Goal: Task Accomplishment & Management: Complete application form

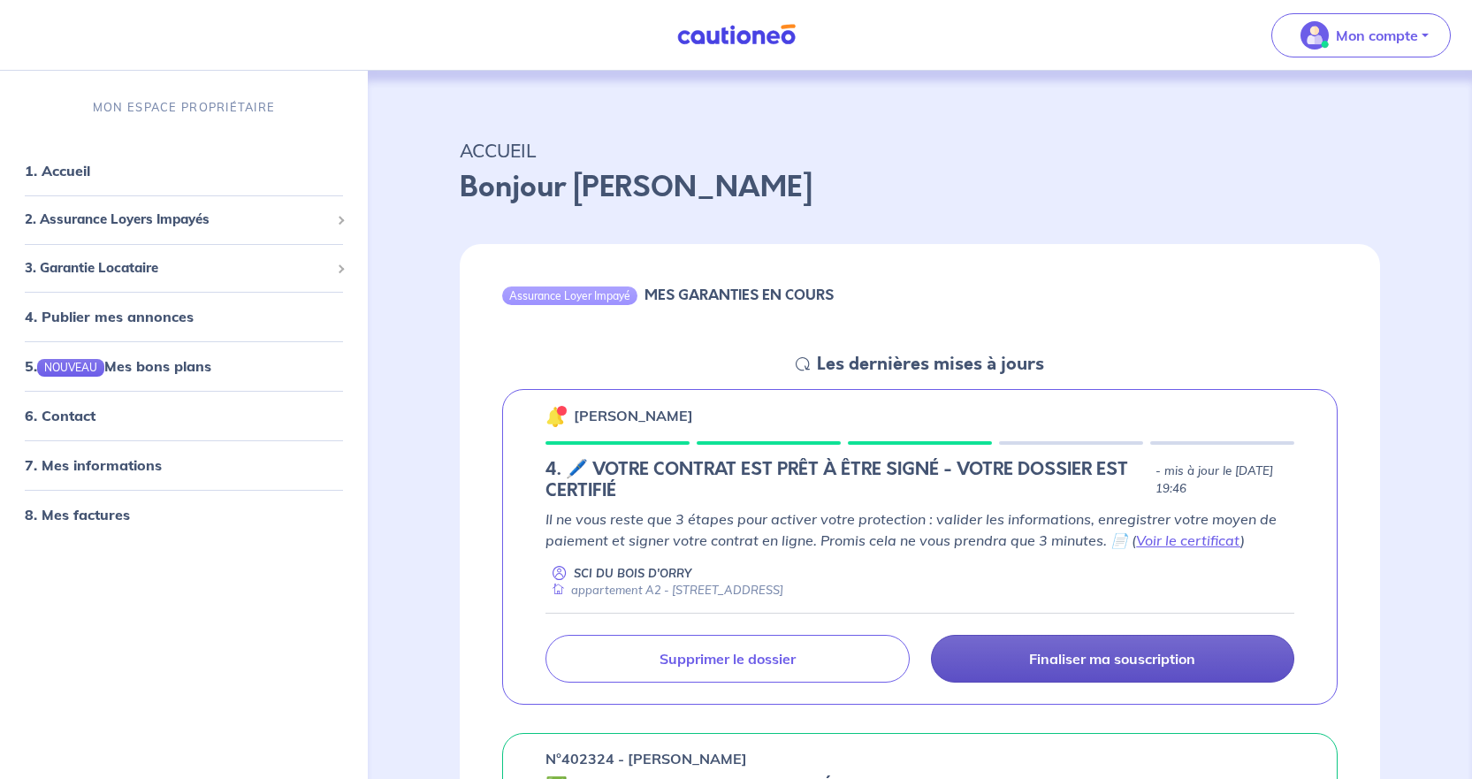
click at [1177, 665] on p "Finaliser ma souscription" at bounding box center [1112, 659] width 166 height 18
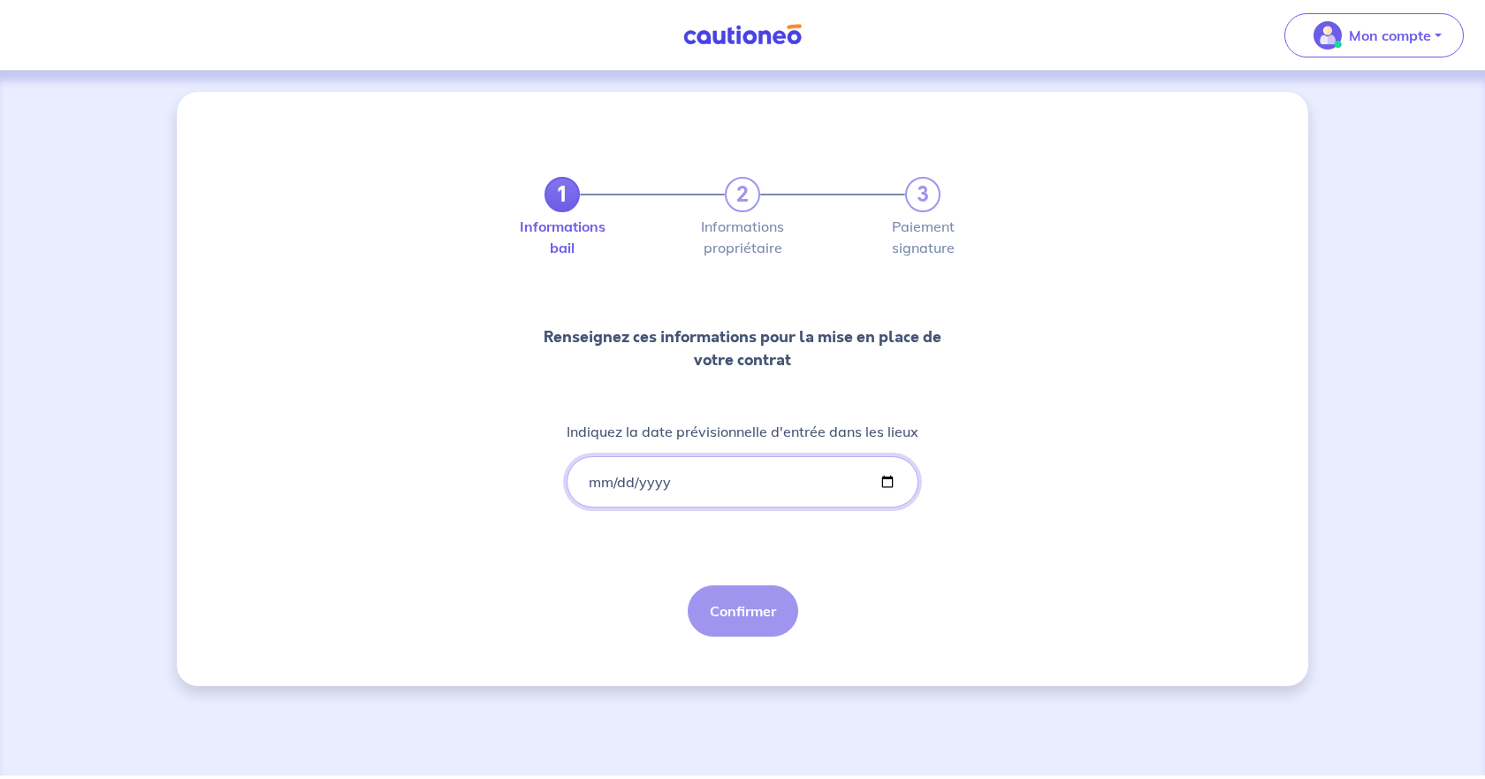
click at [662, 479] on input "Indiquez la date prévisionnelle d'entrée dans les lieux" at bounding box center [743, 481] width 352 height 51
click at [598, 484] on input "Indiquez la date prévisionnelle d'entrée dans les lieux" at bounding box center [743, 481] width 352 height 51
click at [581, 481] on input "Indiquez la date prévisionnelle d'entrée dans les lieux" at bounding box center [743, 481] width 352 height 51
drag, startPoint x: 586, startPoint y: 481, endPoint x: 642, endPoint y: 477, distance: 55.8
click at [590, 481] on input "Indiquez la date prévisionnelle d'entrée dans les lieux" at bounding box center [743, 481] width 352 height 51
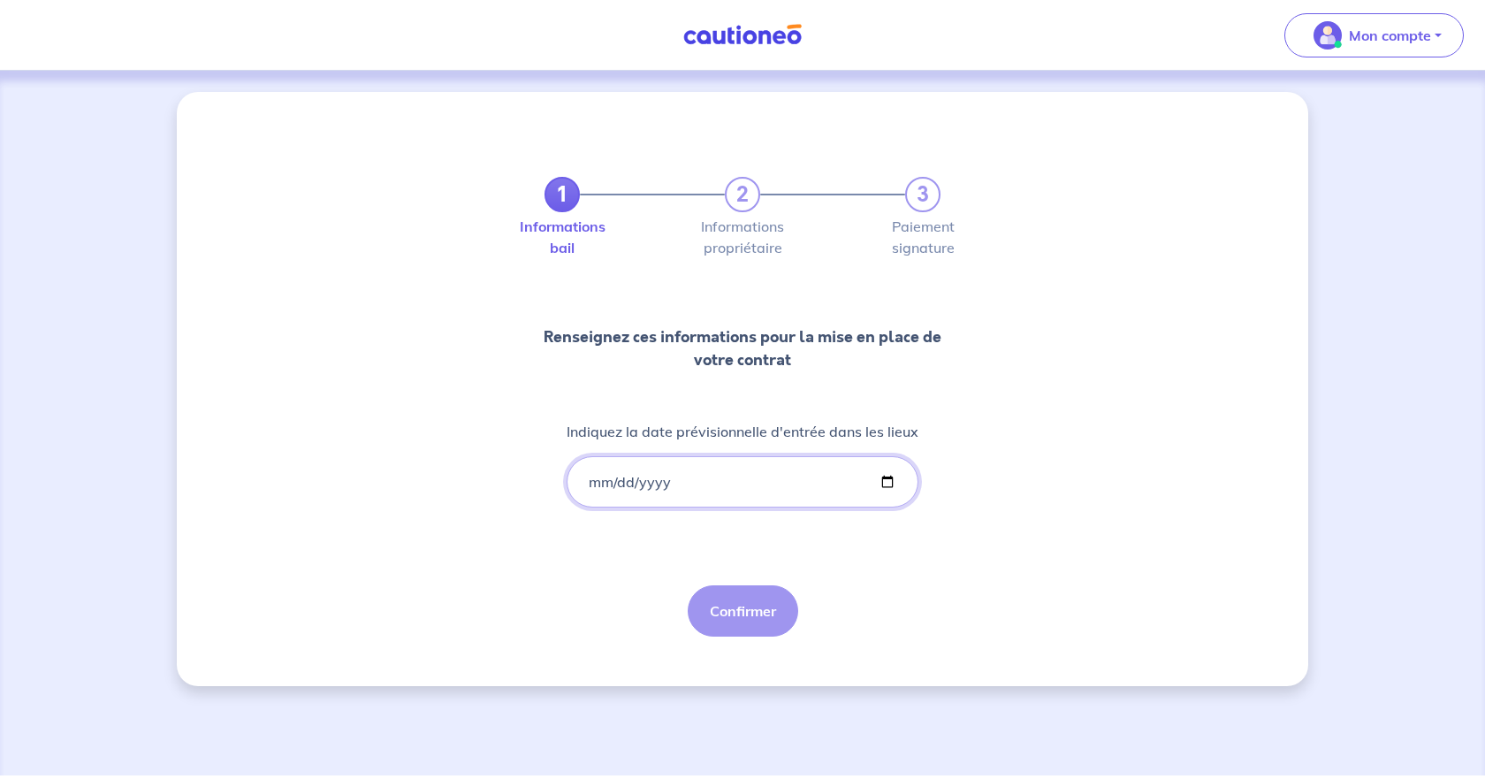
click at [882, 484] on input "Indiquez la date prévisionnelle d'entrée dans les lieux" at bounding box center [743, 481] width 352 height 51
type input "[DATE]"
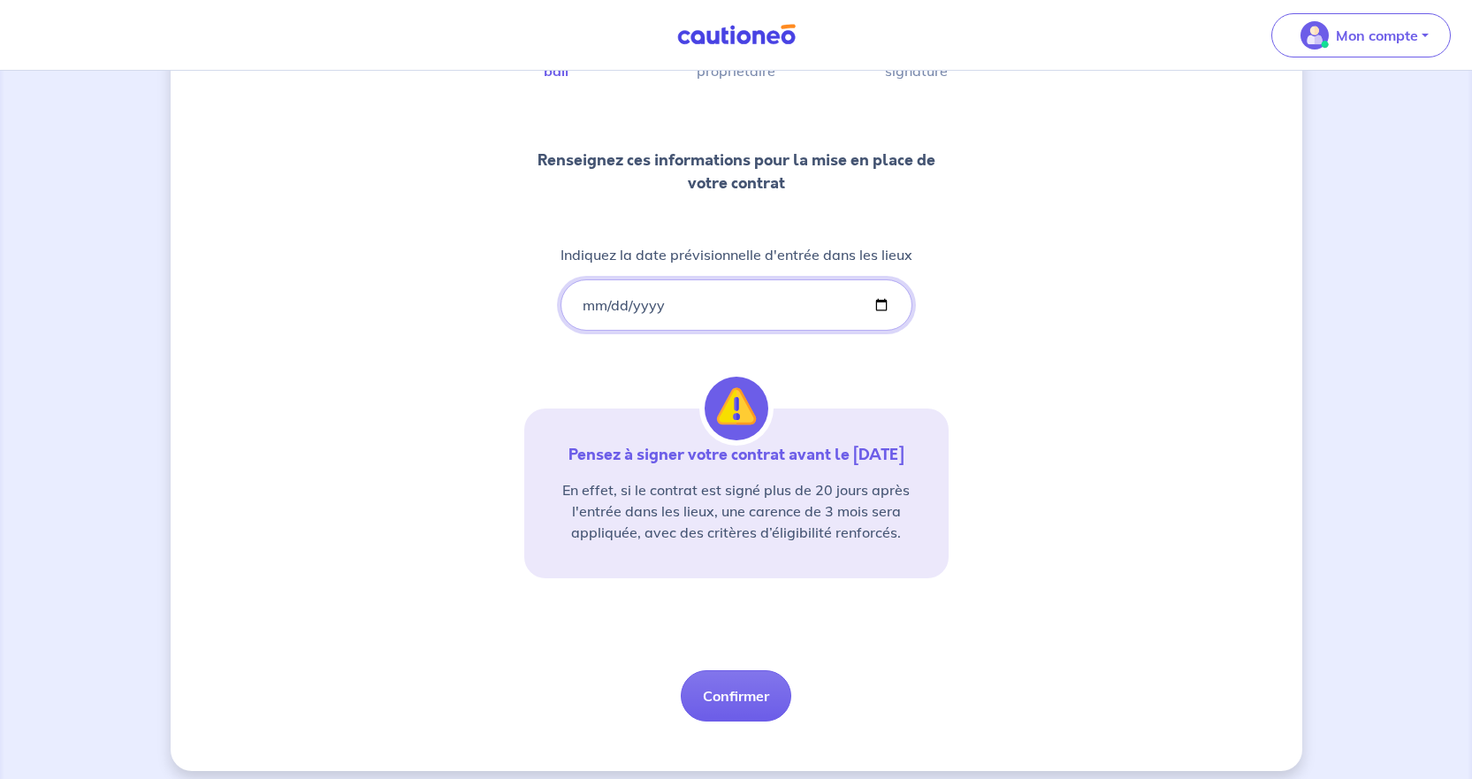
scroll to position [190, 0]
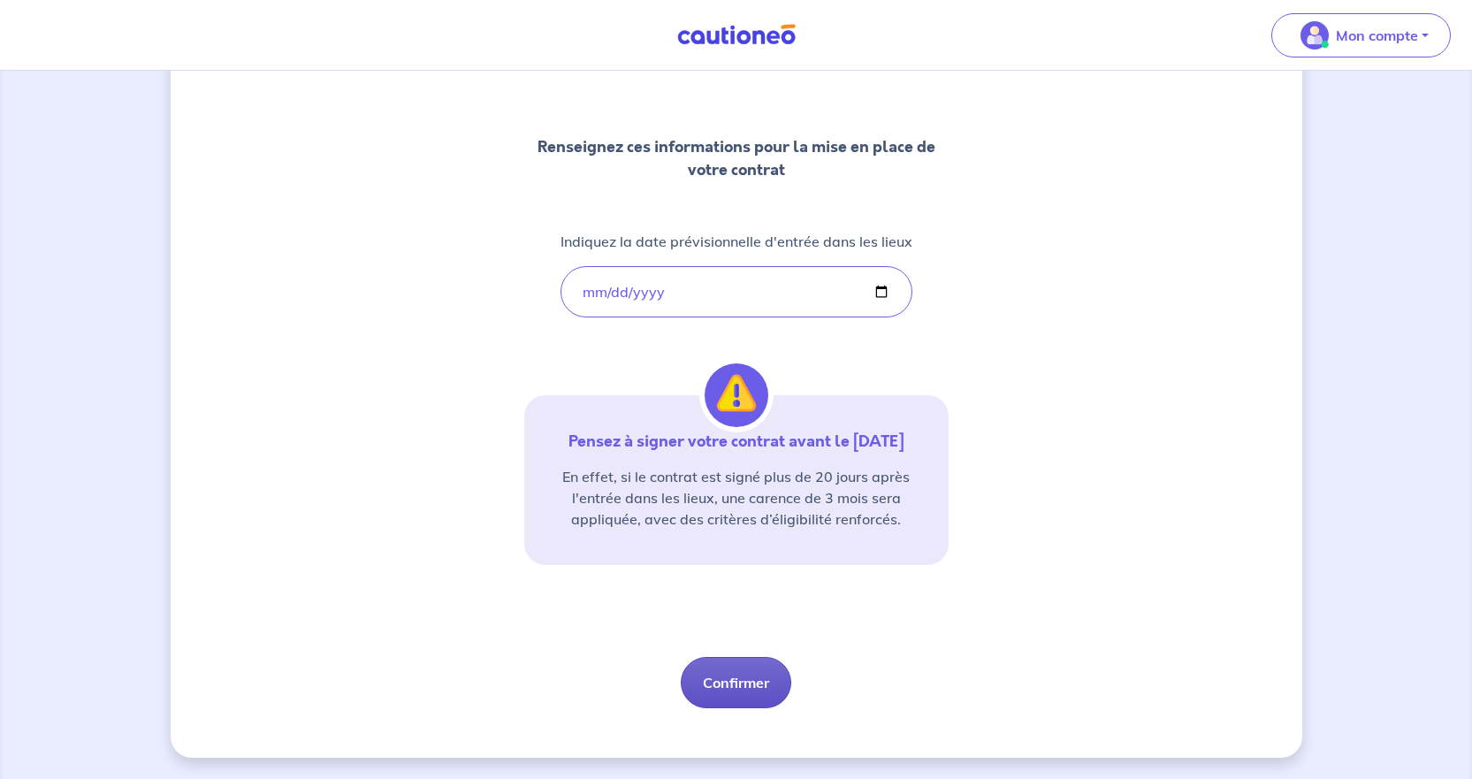
click at [757, 679] on button "Confirmer" at bounding box center [736, 682] width 110 height 51
select select "FR"
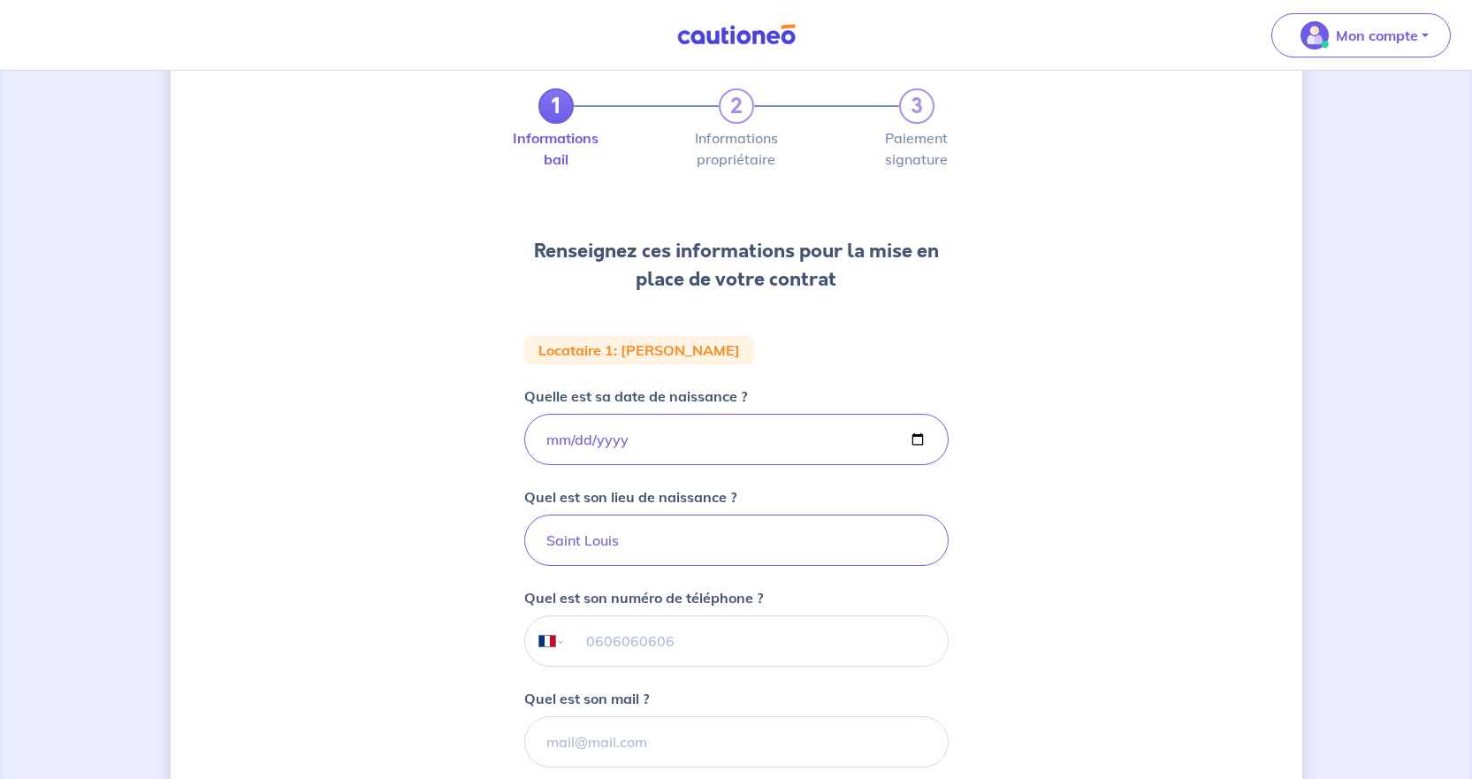
scroll to position [177, 0]
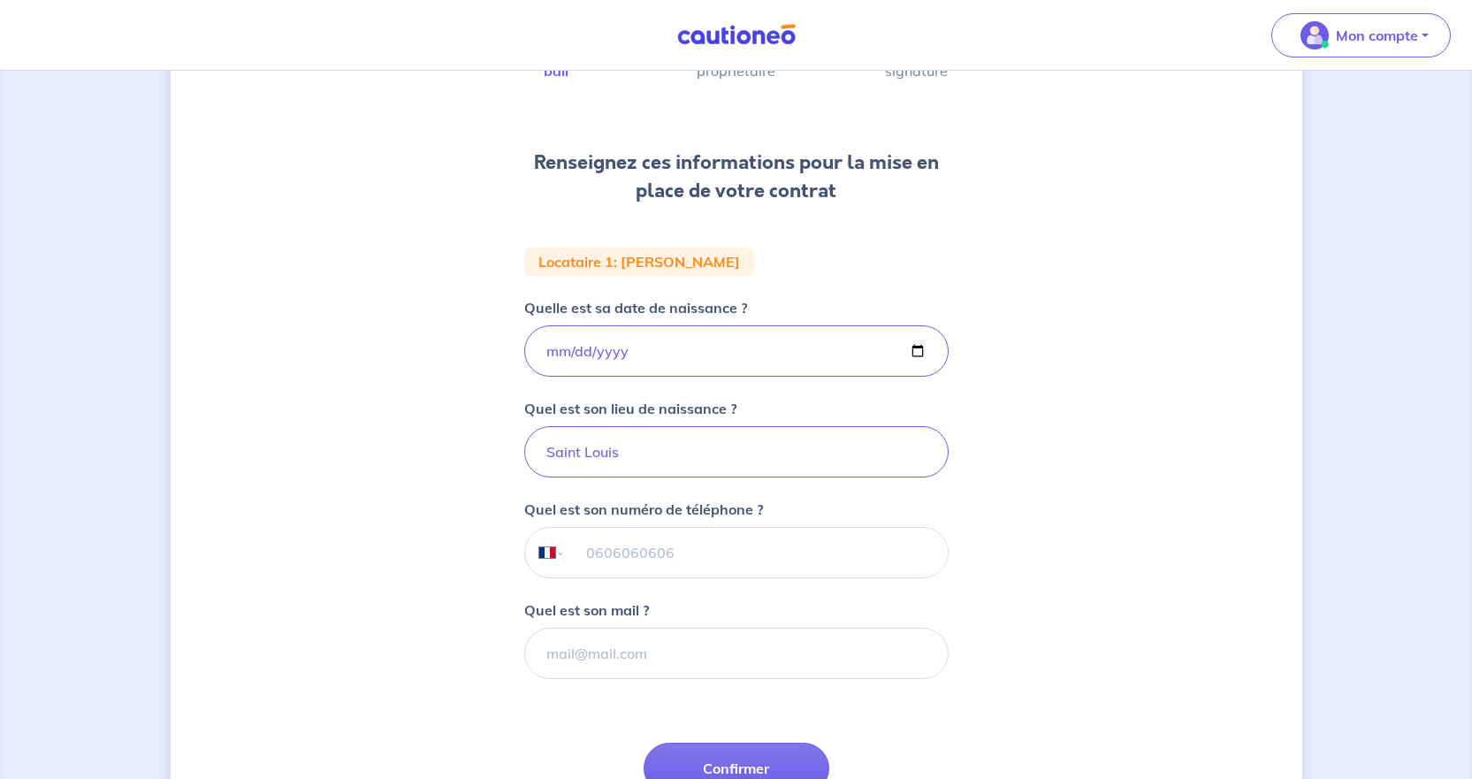
click at [618, 562] on input "tel" at bounding box center [756, 553] width 382 height 50
paste input "07 82 32 23 99"
type input "07 82 32 23 99"
click at [650, 644] on input "Quel est son mail ?" at bounding box center [736, 653] width 424 height 51
click at [576, 653] on input "Quel est son mail ?" at bounding box center [736, 653] width 424 height 51
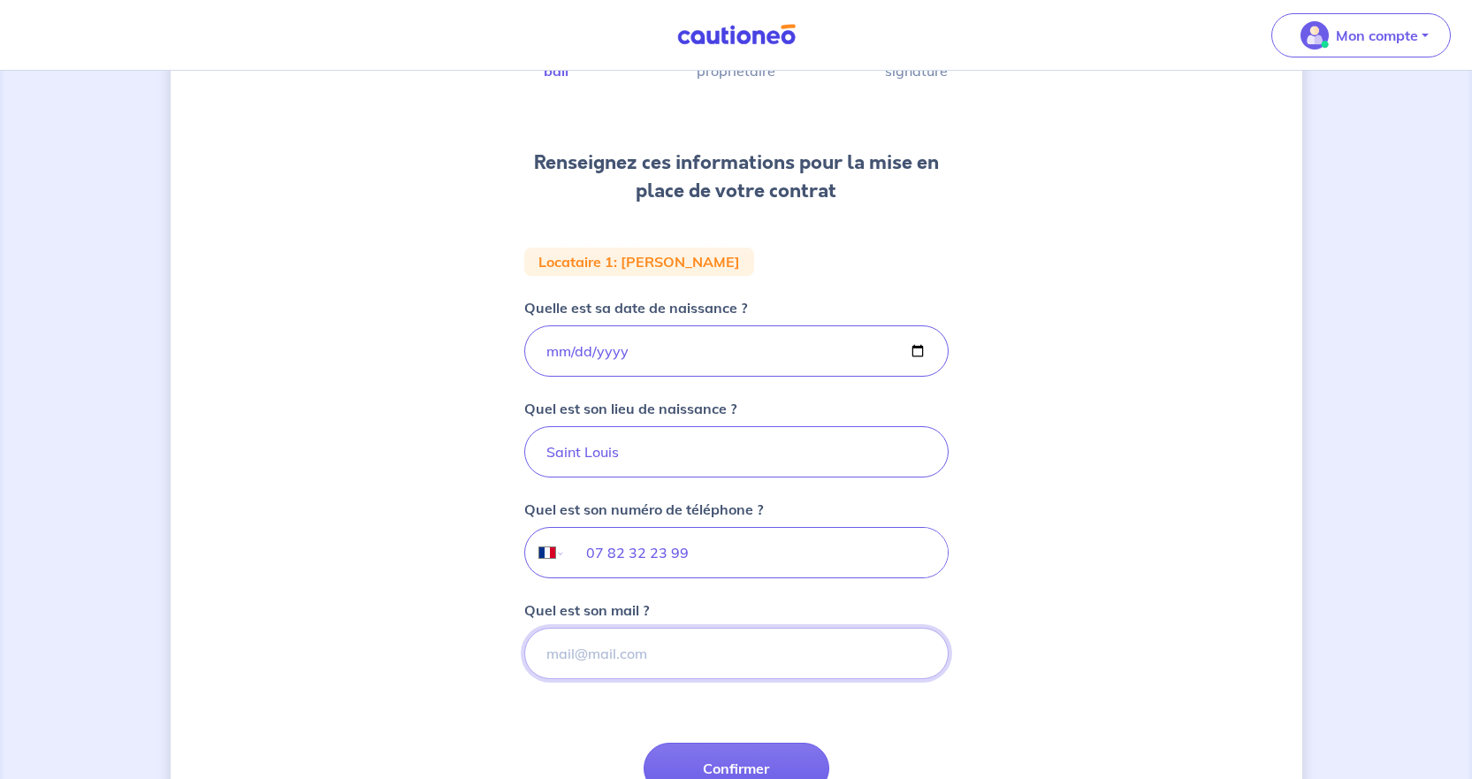
click at [644, 651] on input "Quel est son mail ?" at bounding box center [736, 653] width 424 height 51
paste input "[EMAIL_ADDRESS][DOMAIN_NAME]>"
type input "[EMAIL_ADDRESS][DOMAIN_NAME]"
drag, startPoint x: 608, startPoint y: 552, endPoint x: 640, endPoint y: 530, distance: 38.2
click at [609, 552] on input "07 82 32 23 99" at bounding box center [756, 553] width 382 height 50
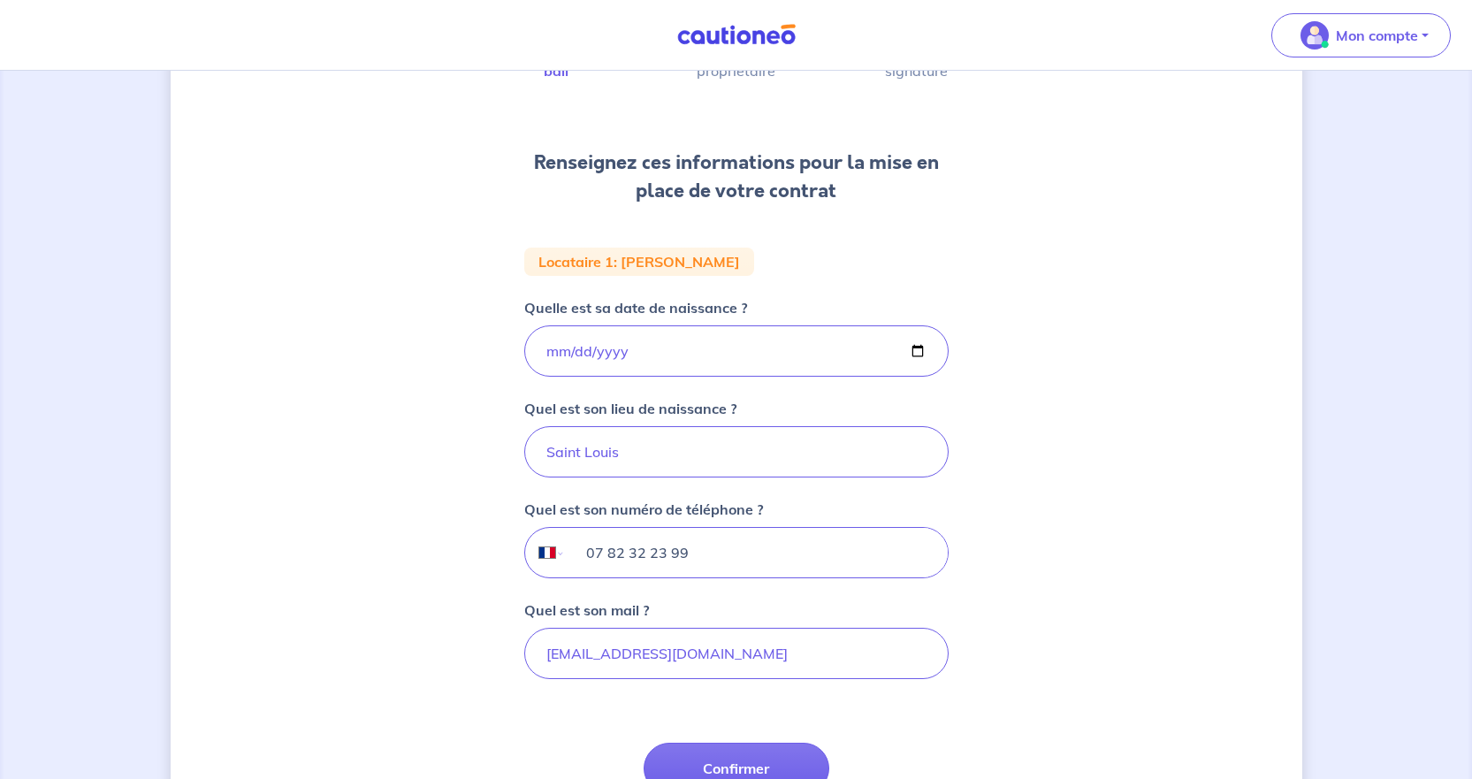
type input "0 823 22 39 9"
drag, startPoint x: 690, startPoint y: 552, endPoint x: 539, endPoint y: 554, distance: 151.2
click at [539, 554] on div "International [GEOGRAPHIC_DATA] [GEOGRAPHIC_DATA] [GEOGRAPHIC_DATA] [GEOGRAPHIC…" at bounding box center [736, 552] width 424 height 51
type input "07 82 32 23 99"
click at [1058, 589] on div "1 2 3 Informations bail Informations propriétaire Paiement signature Renseignez…" at bounding box center [736, 419] width 1131 height 1008
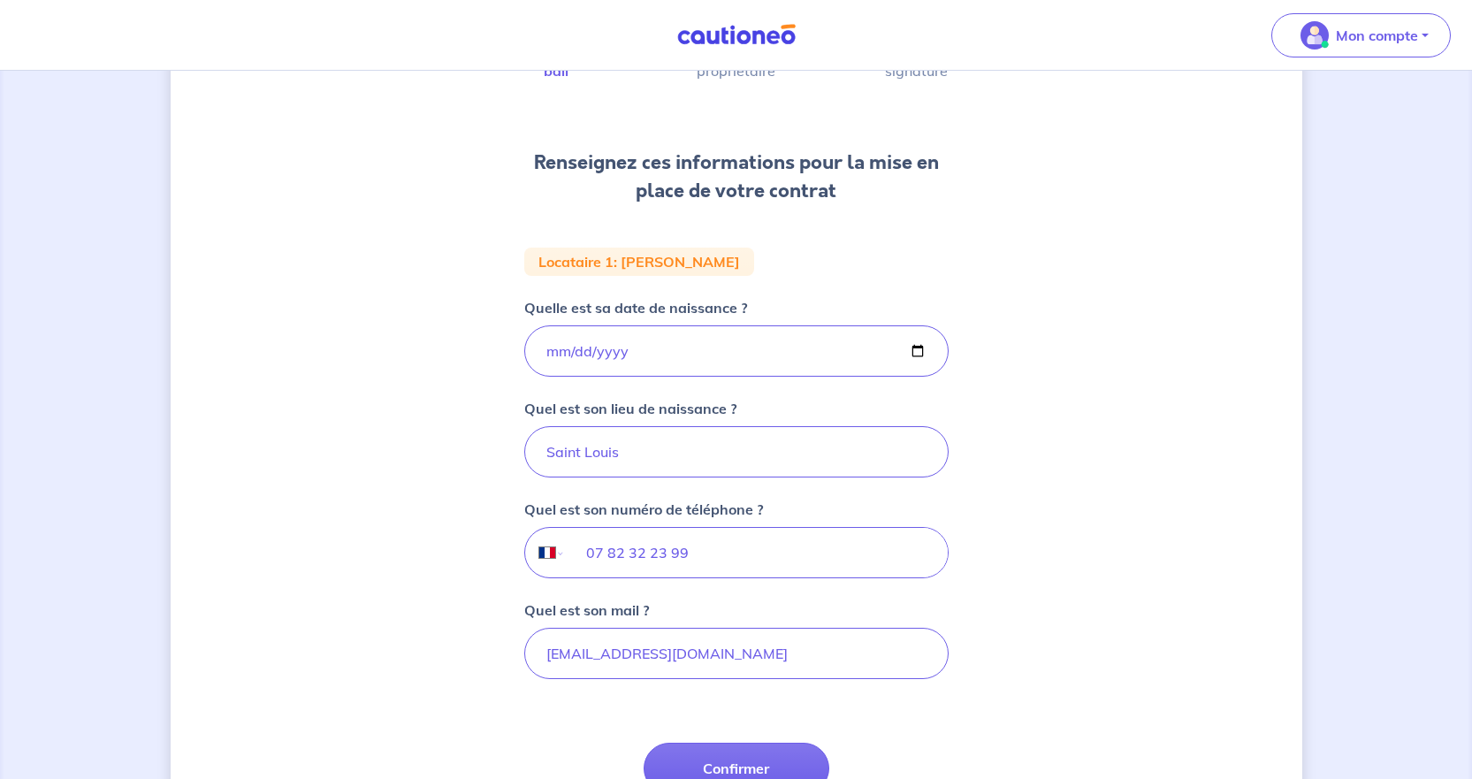
scroll to position [265, 0]
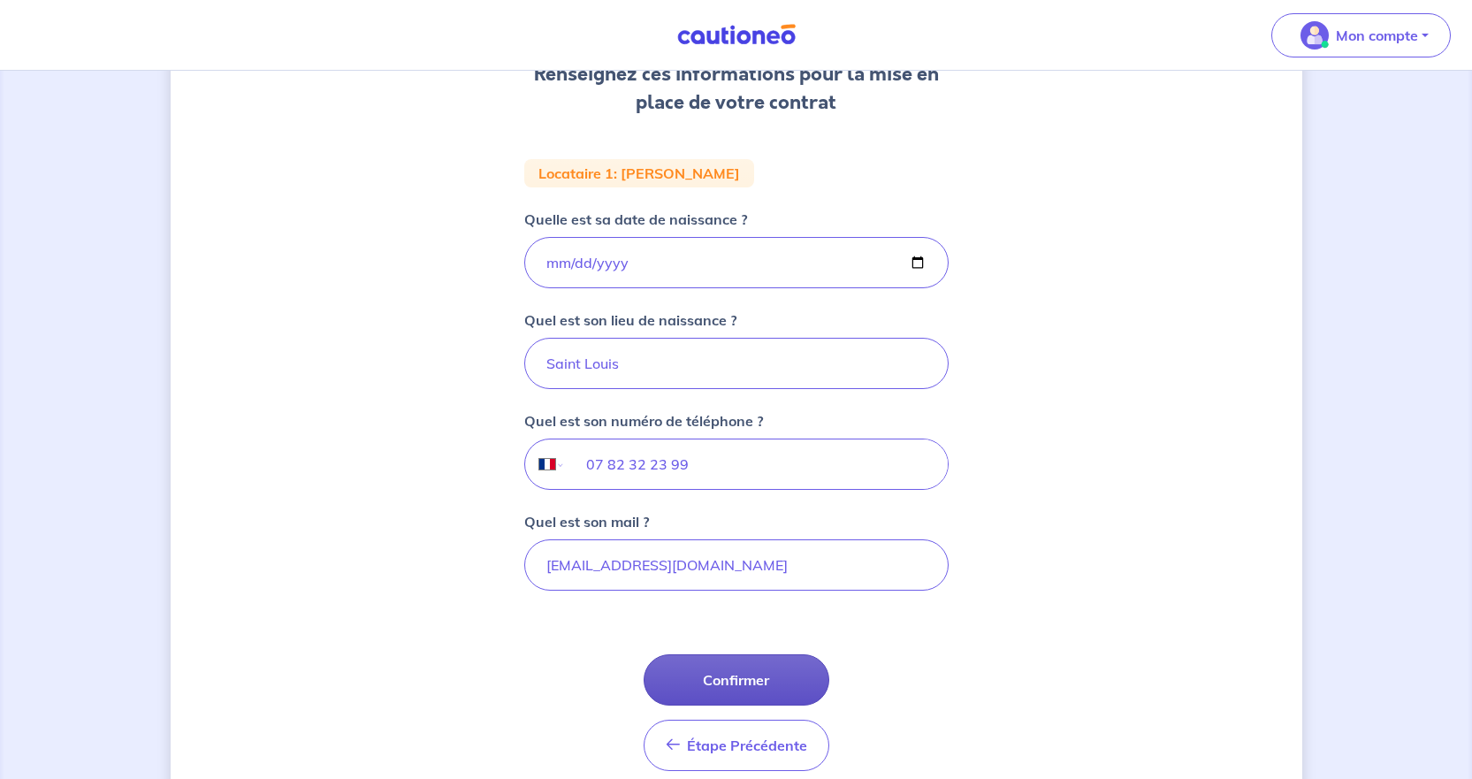
click at [779, 674] on button "Confirmer" at bounding box center [737, 679] width 186 height 51
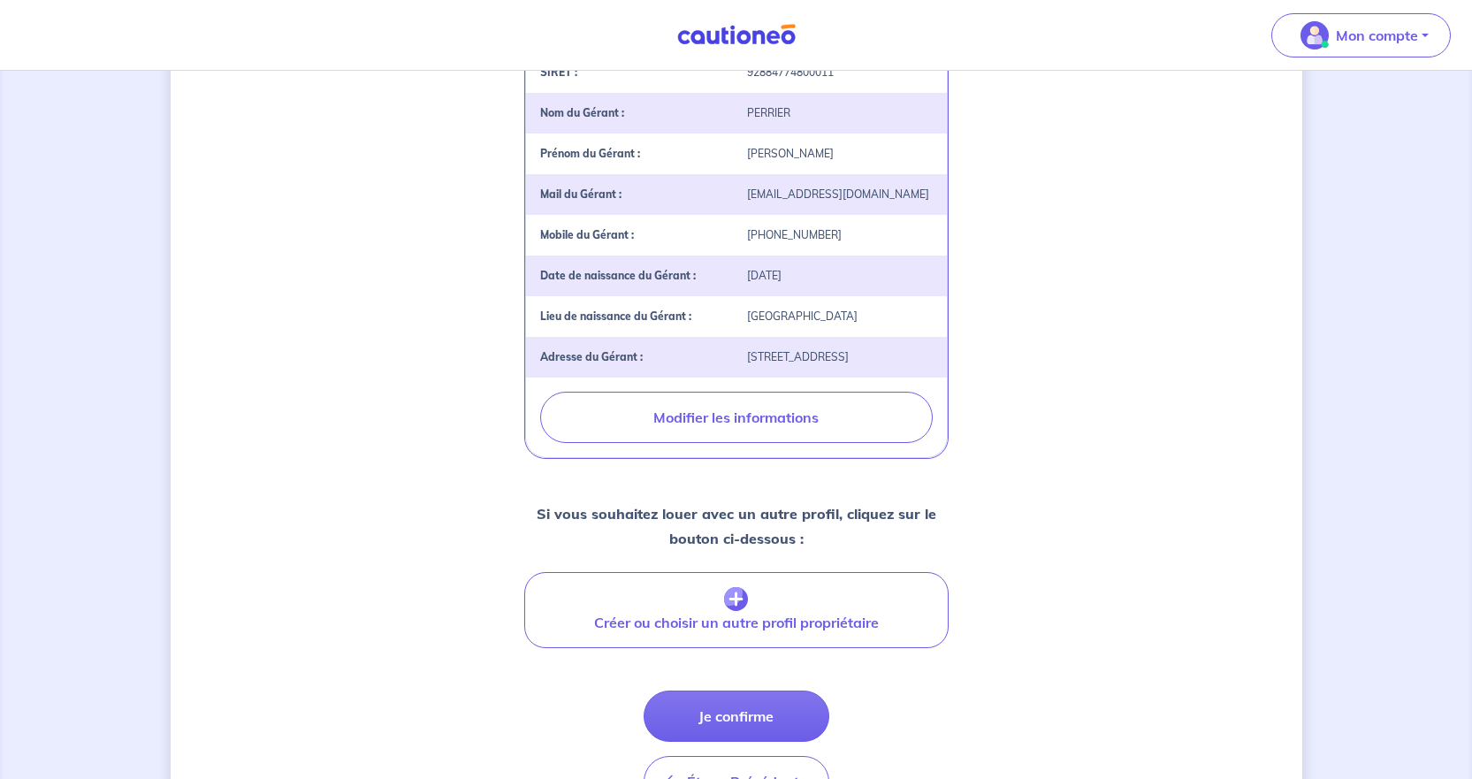
scroll to position [554, 0]
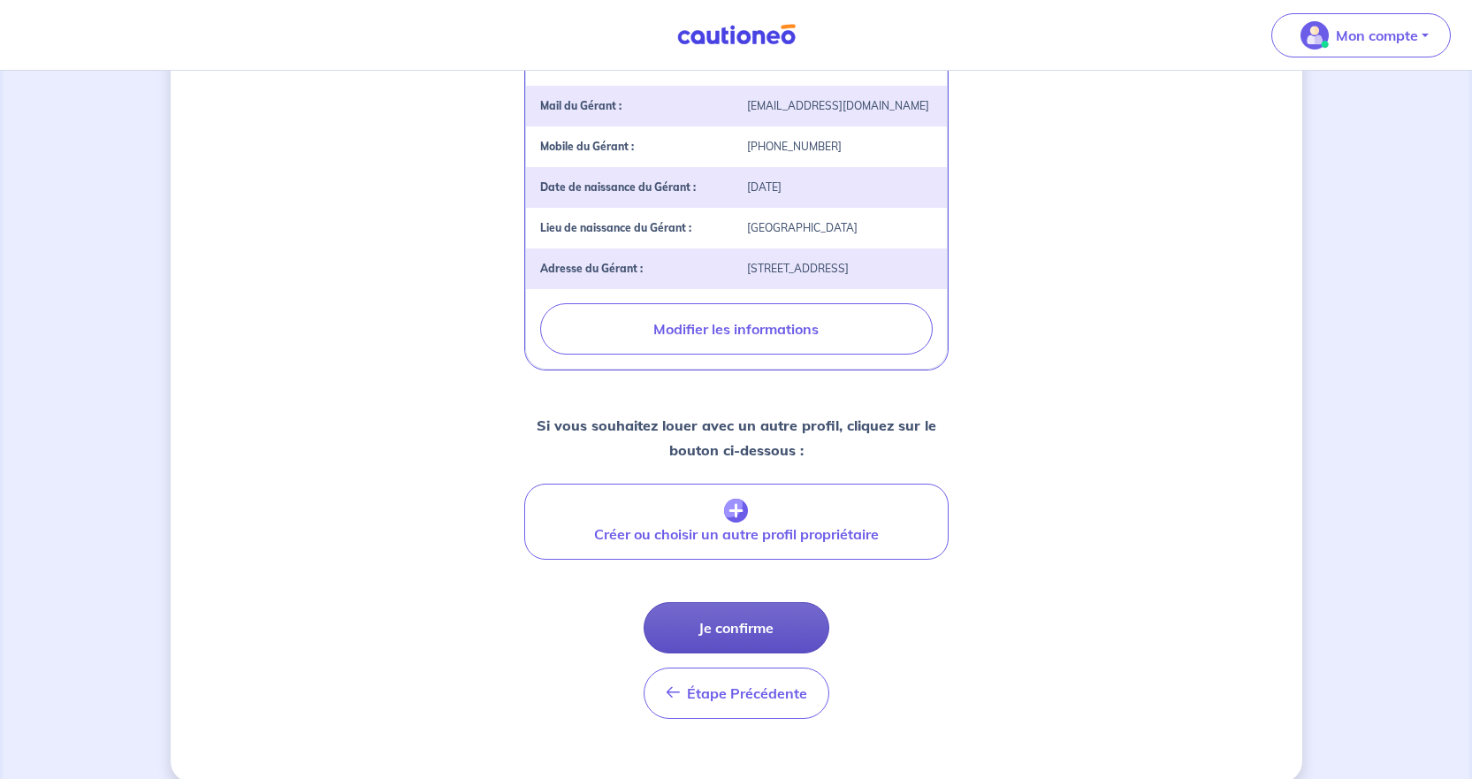
click at [731, 653] on button "Je confirme" at bounding box center [737, 627] width 186 height 51
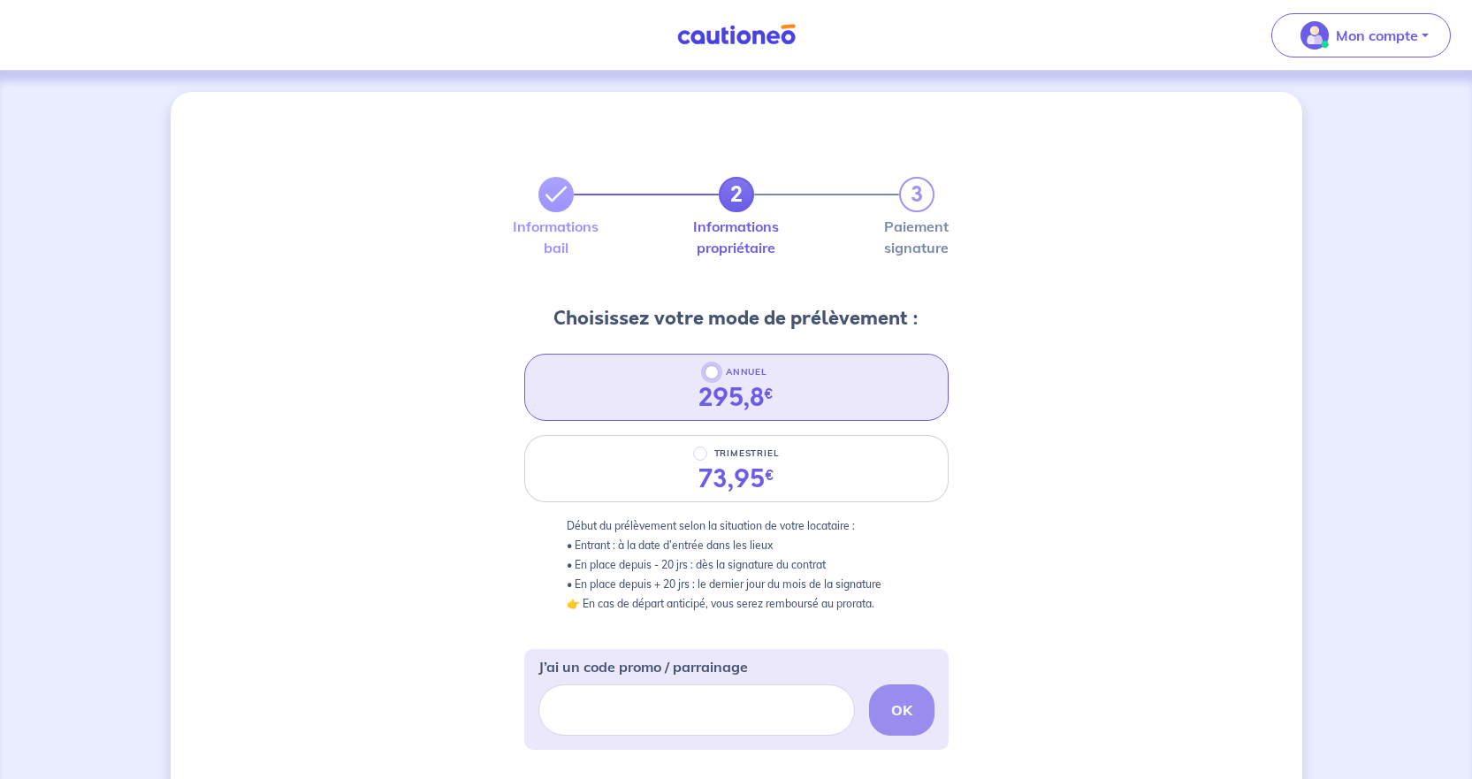
click at [711, 373] on input "ANNUEL" at bounding box center [712, 372] width 14 height 14
radio input "true"
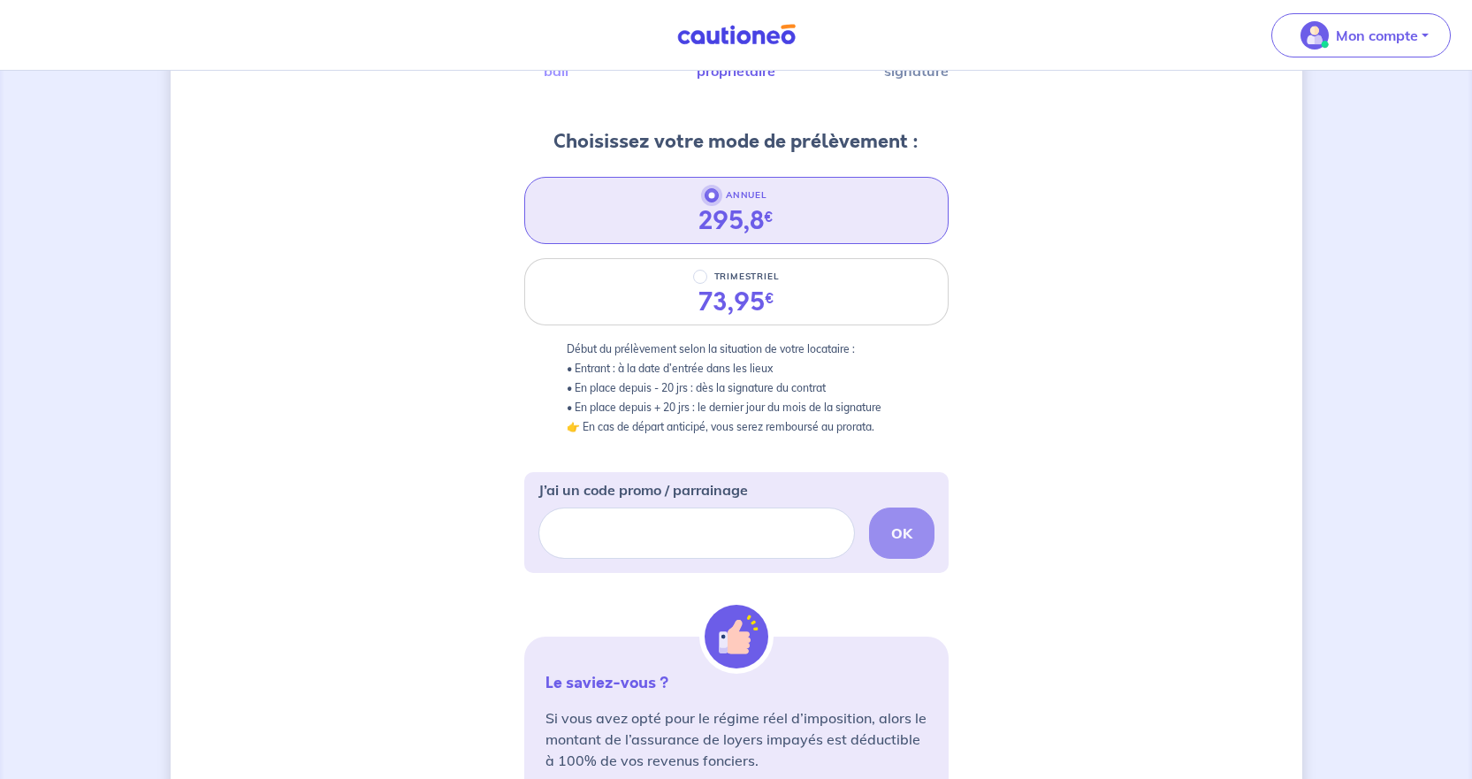
scroll to position [265, 0]
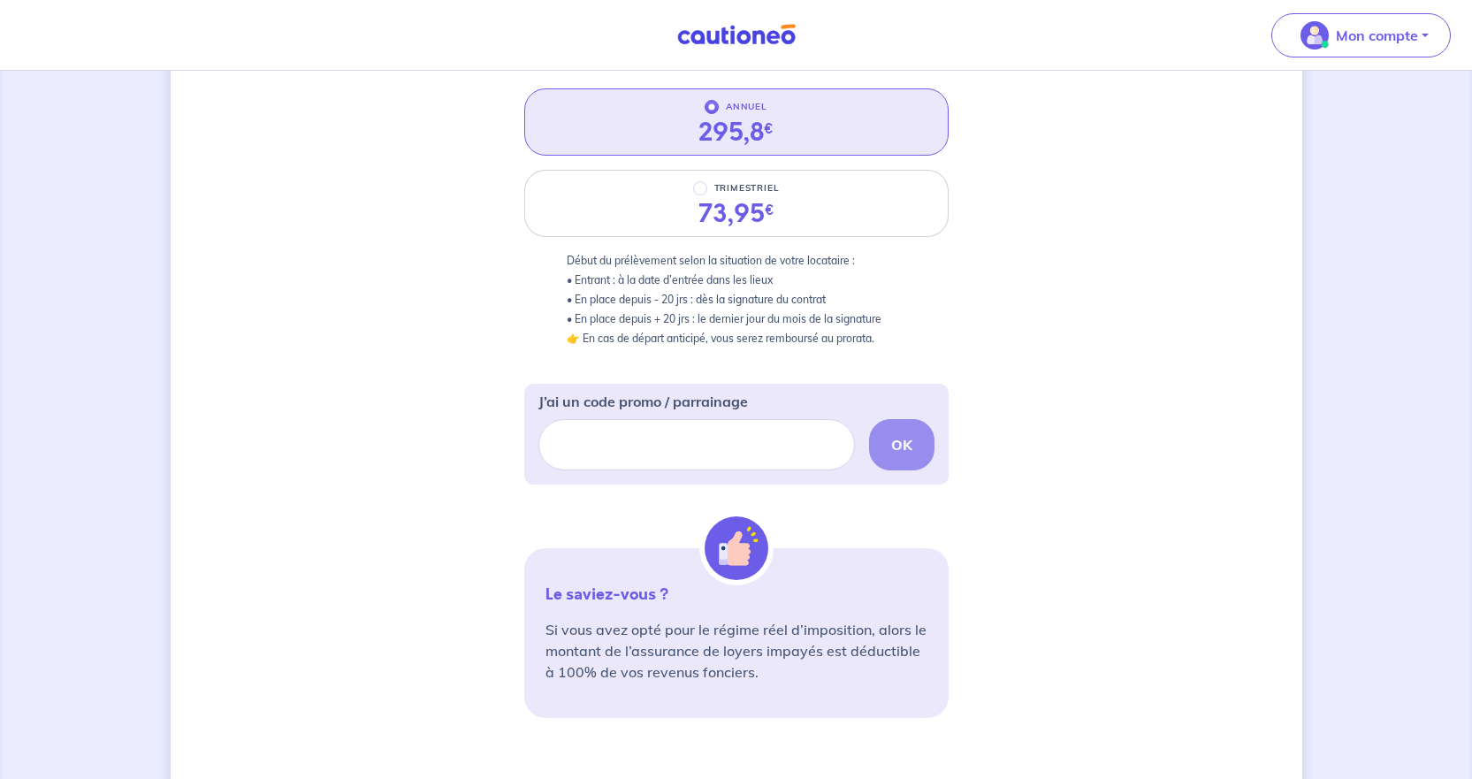
click at [907, 456] on div "OK" at bounding box center [736, 444] width 396 height 51
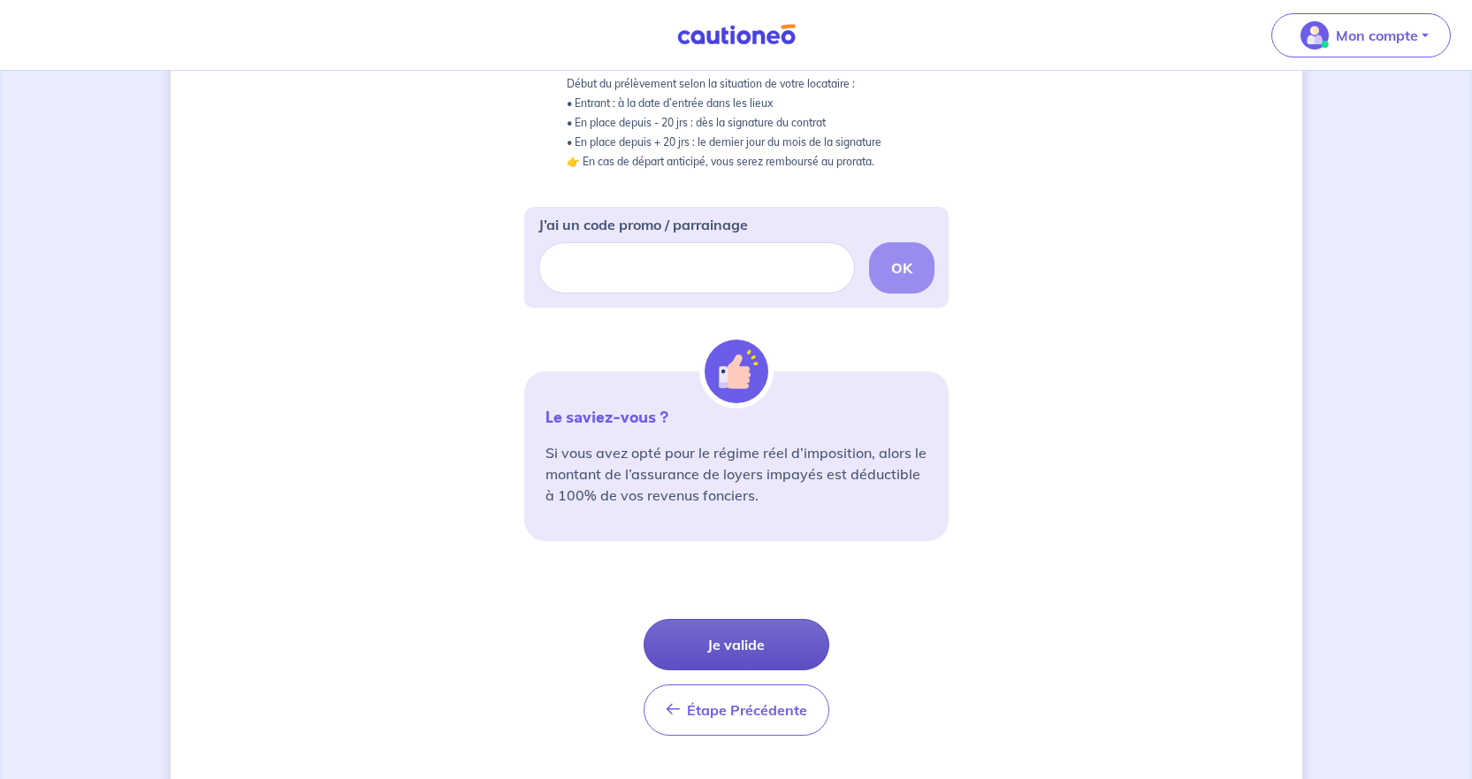
click at [778, 638] on button "Je valide" at bounding box center [737, 644] width 186 height 51
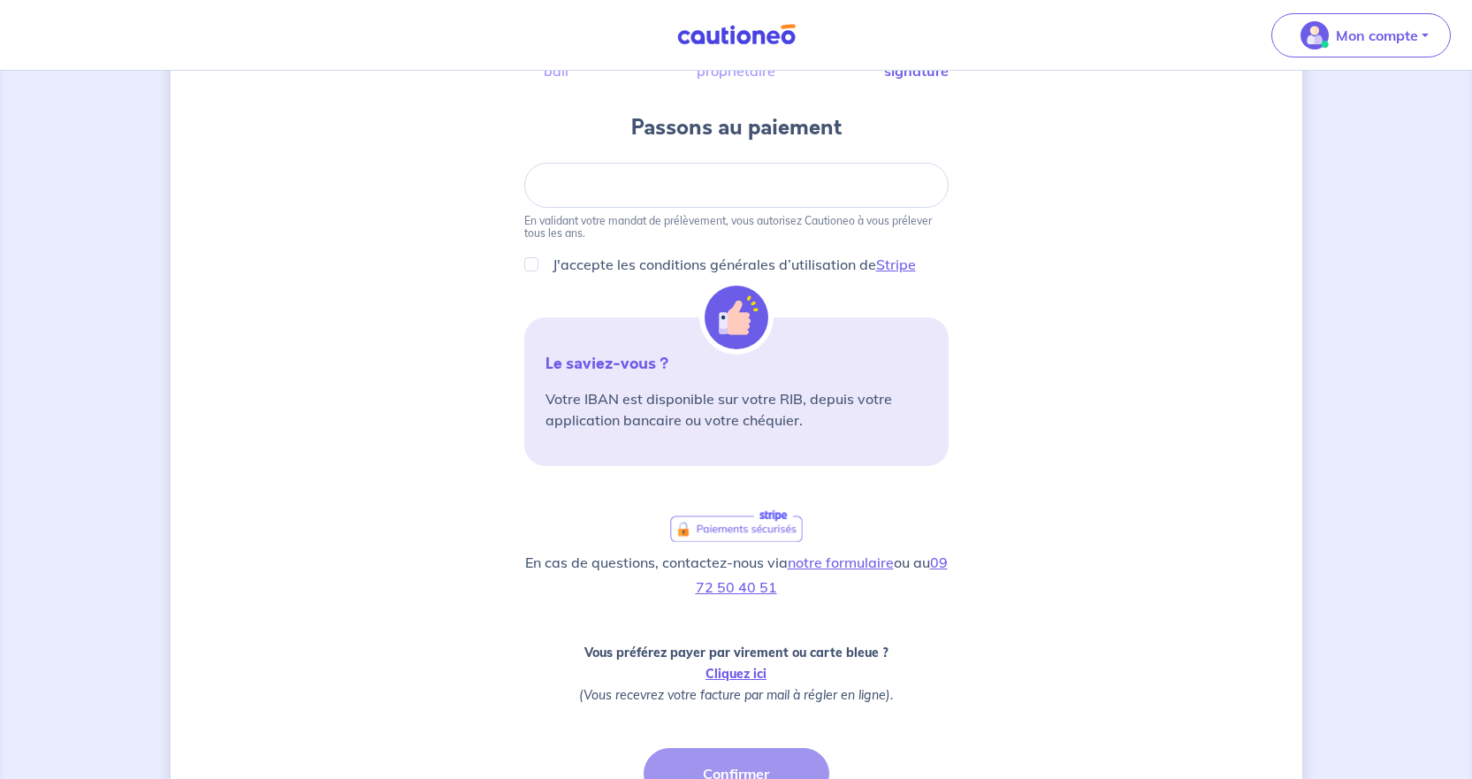
scroll to position [88, 0]
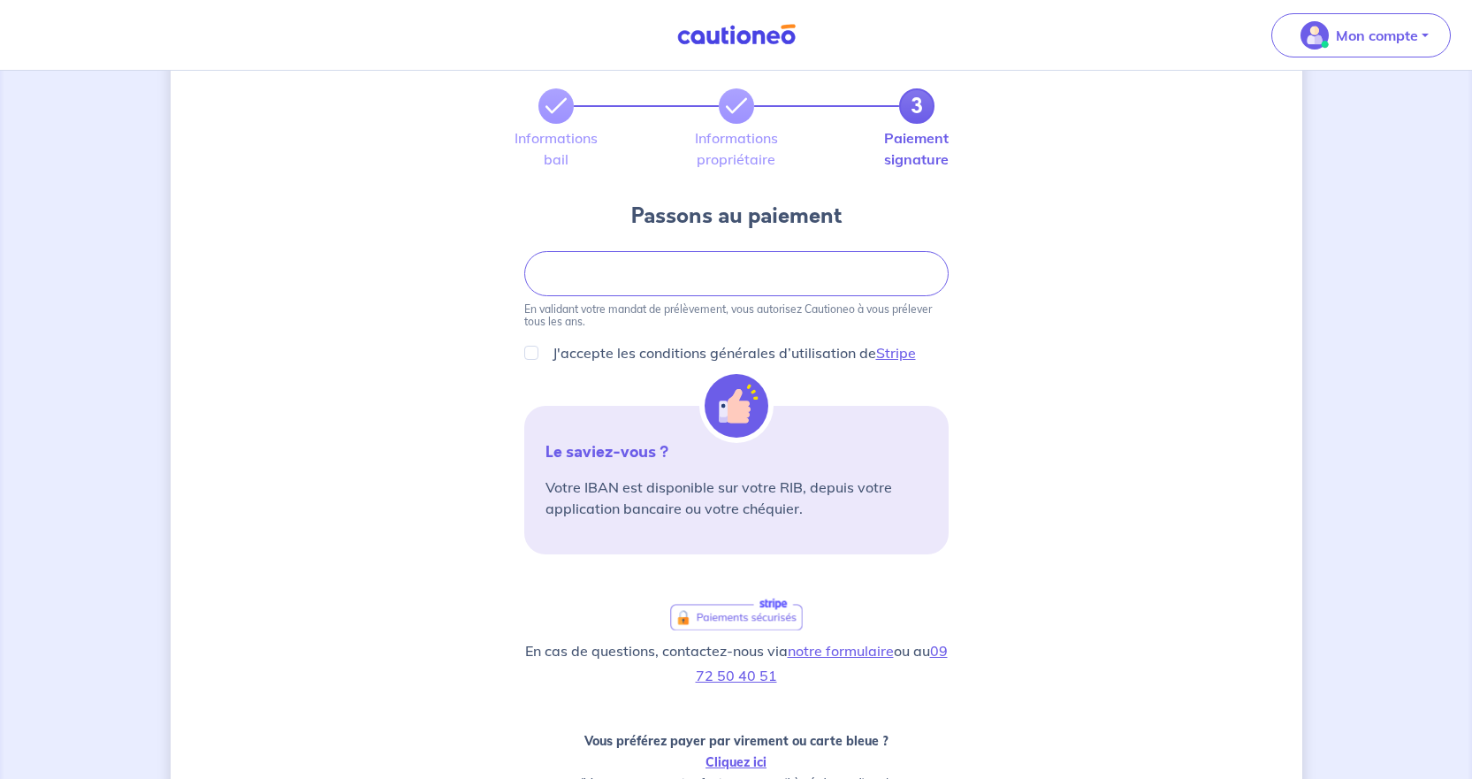
click at [1172, 509] on div "3 Informations bail Informations propriétaire Paiement signature Passons au pai…" at bounding box center [736, 510] width 1131 height 1013
click at [530, 352] on input "J'accepte les conditions générales d’utilisation de Stripe" at bounding box center [531, 353] width 14 height 14
checkbox input "true"
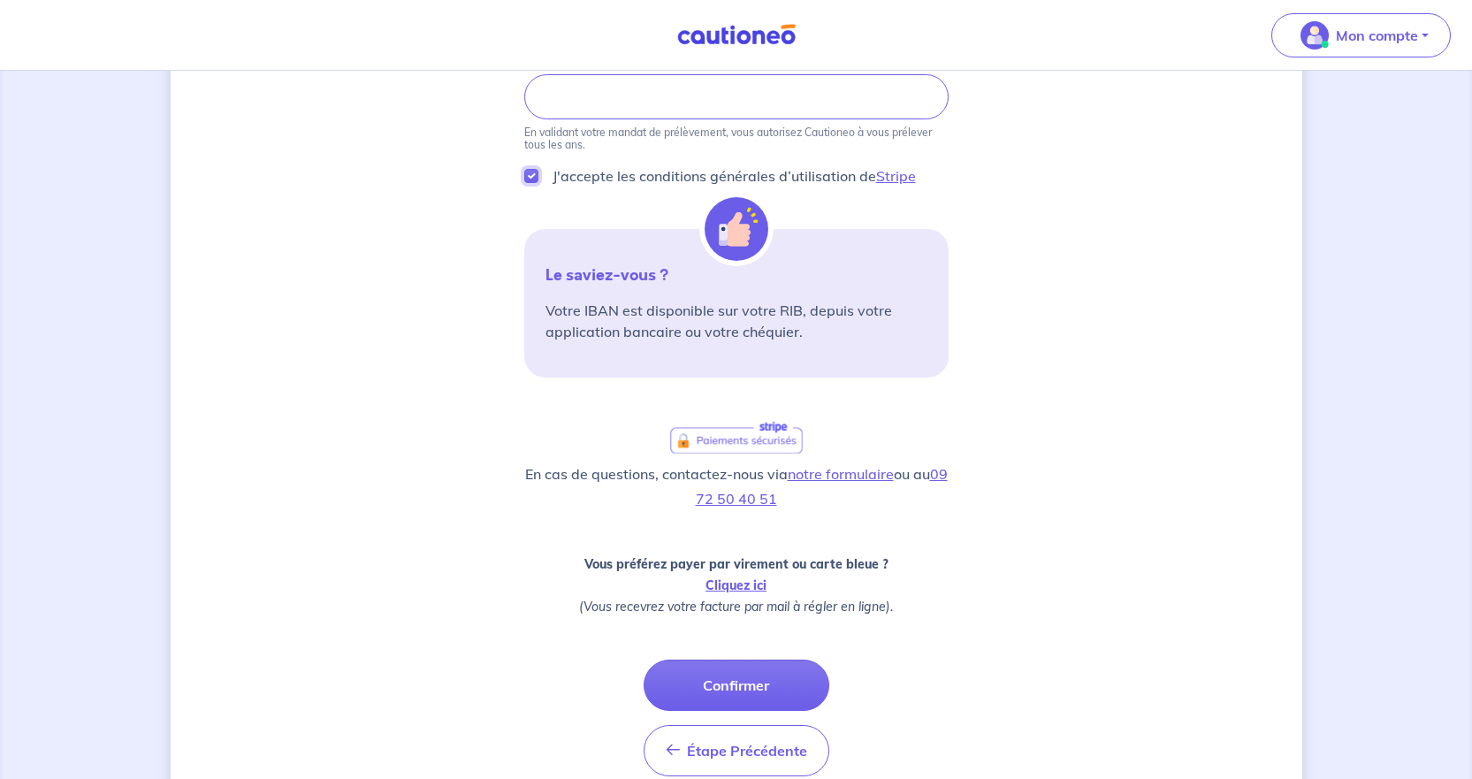
scroll to position [347, 0]
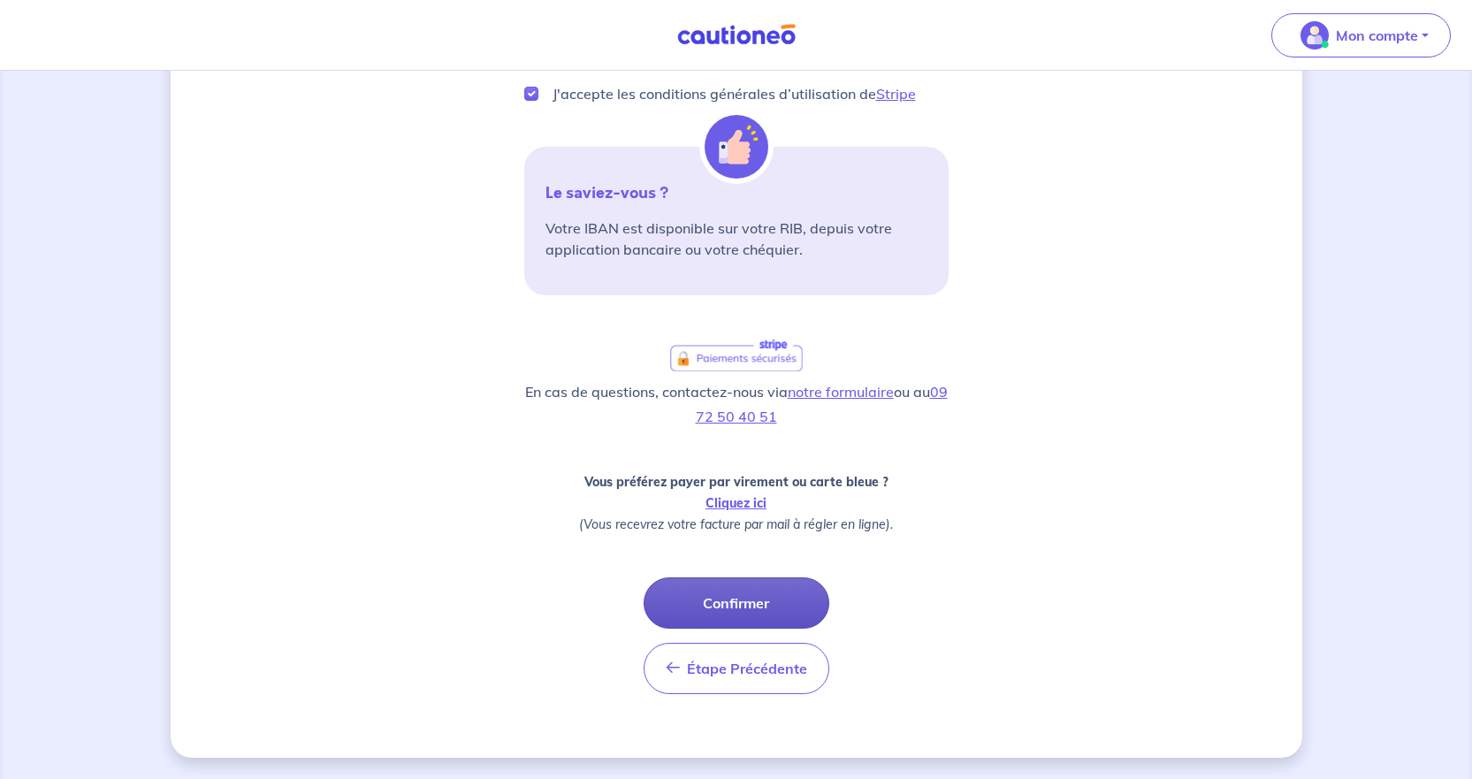
click at [766, 593] on button "Confirmer" at bounding box center [737, 602] width 186 height 51
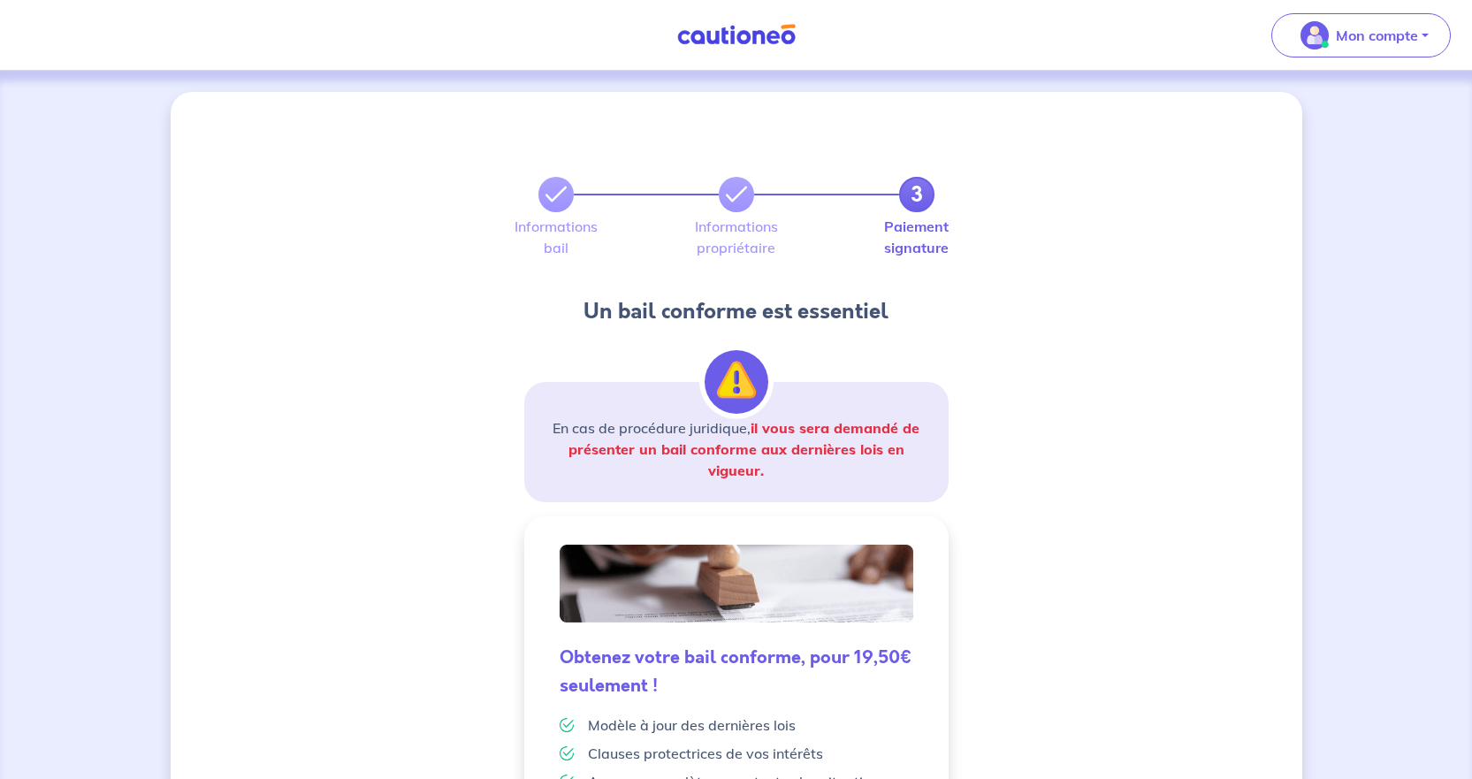
scroll to position [335, 0]
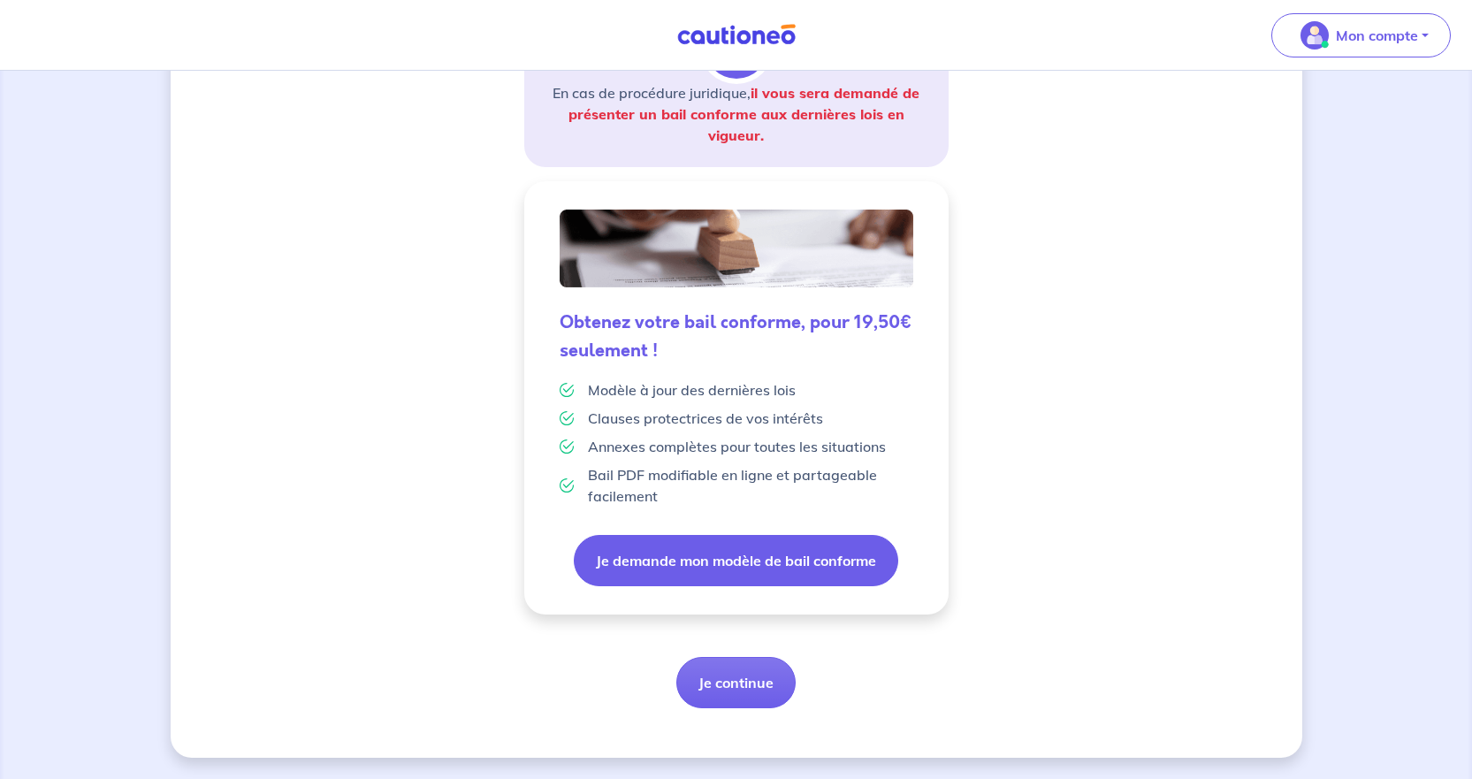
click at [750, 568] on button "Je demande mon modèle de bail conforme" at bounding box center [736, 560] width 324 height 51
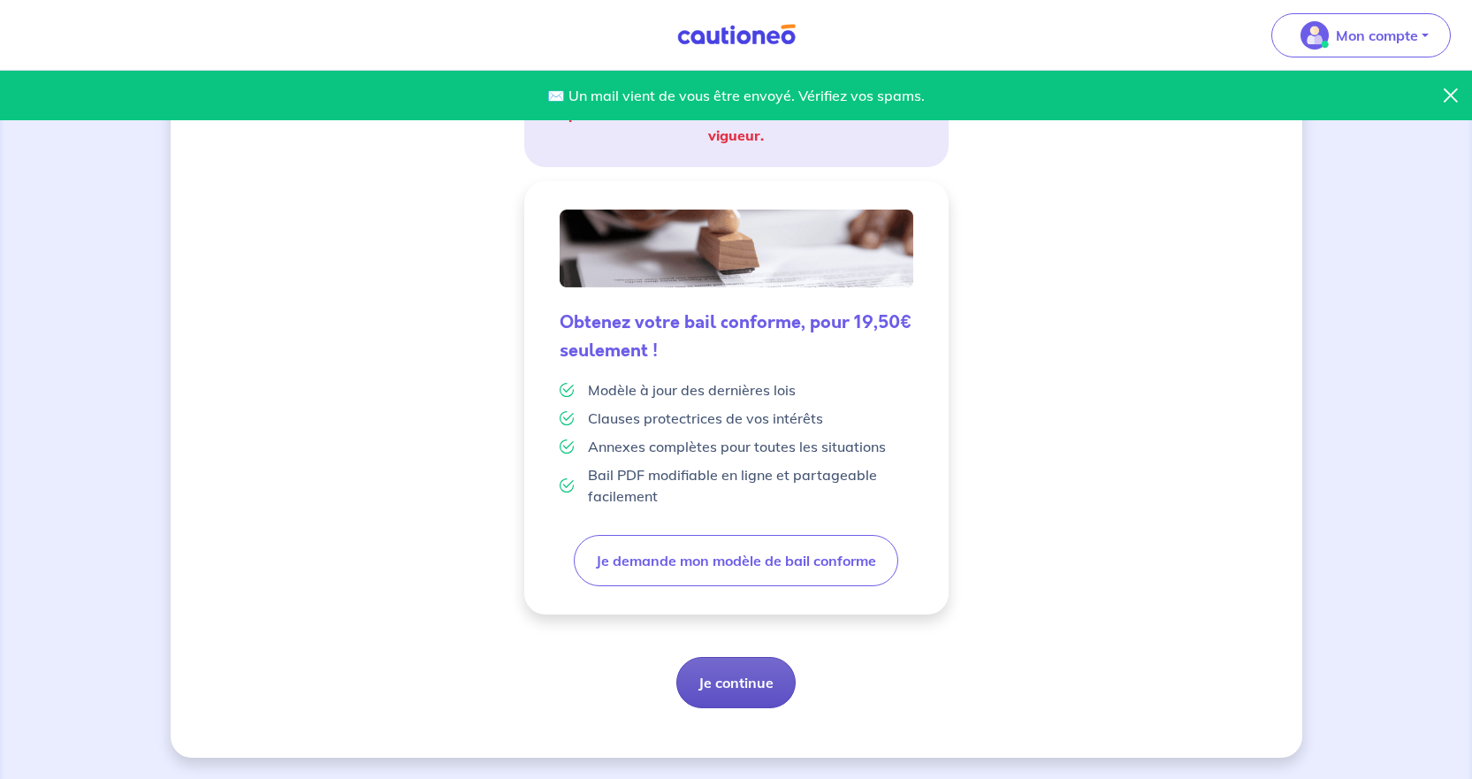
click at [734, 699] on button "Je continue" at bounding box center [735, 682] width 119 height 51
